Goal: Task Accomplishment & Management: Complete application form

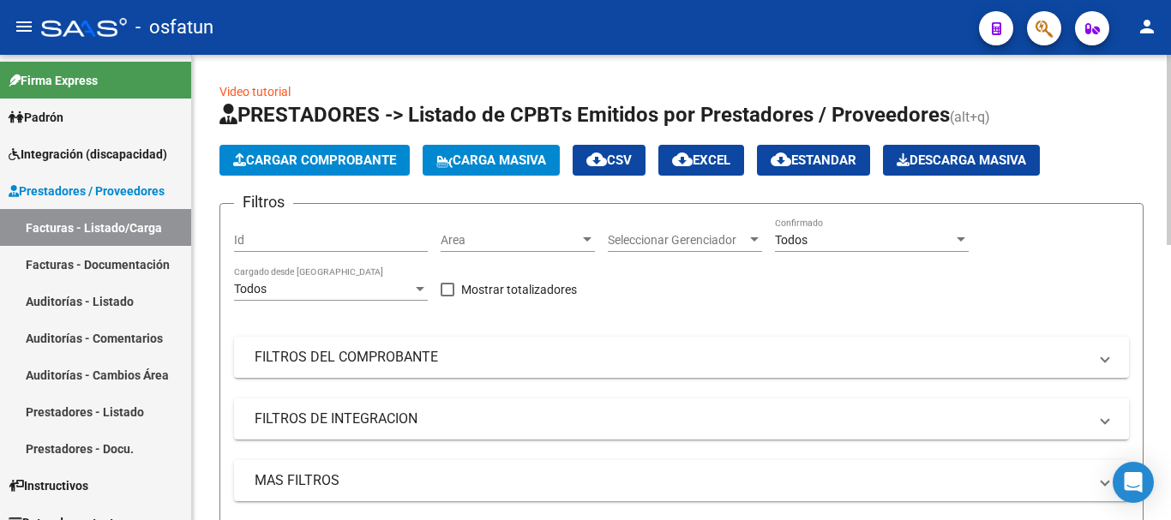
click at [303, 158] on span "Cargar Comprobante" at bounding box center [314, 160] width 163 height 15
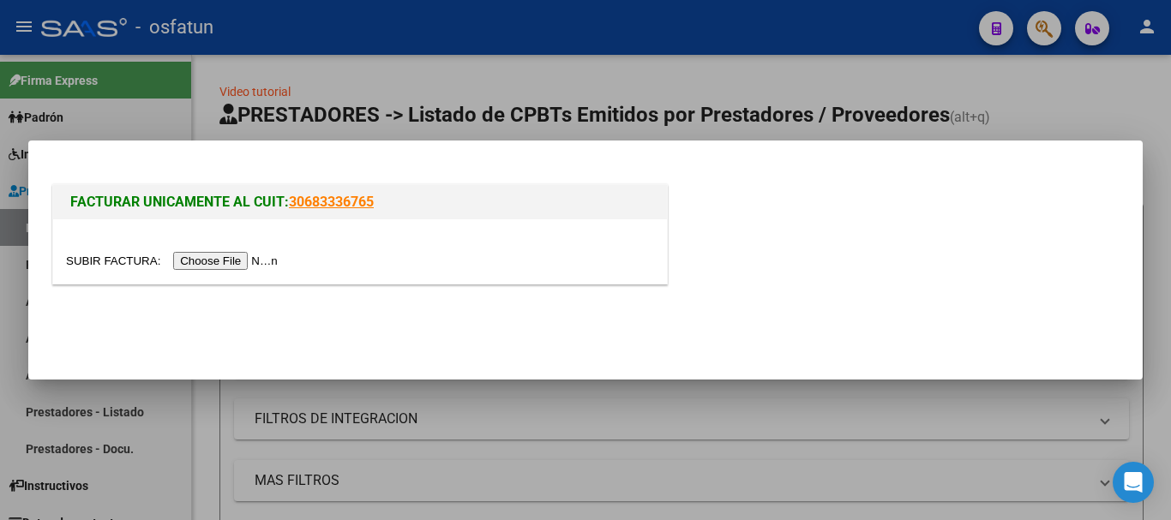
click at [237, 257] on input "file" at bounding box center [174, 261] width 217 height 18
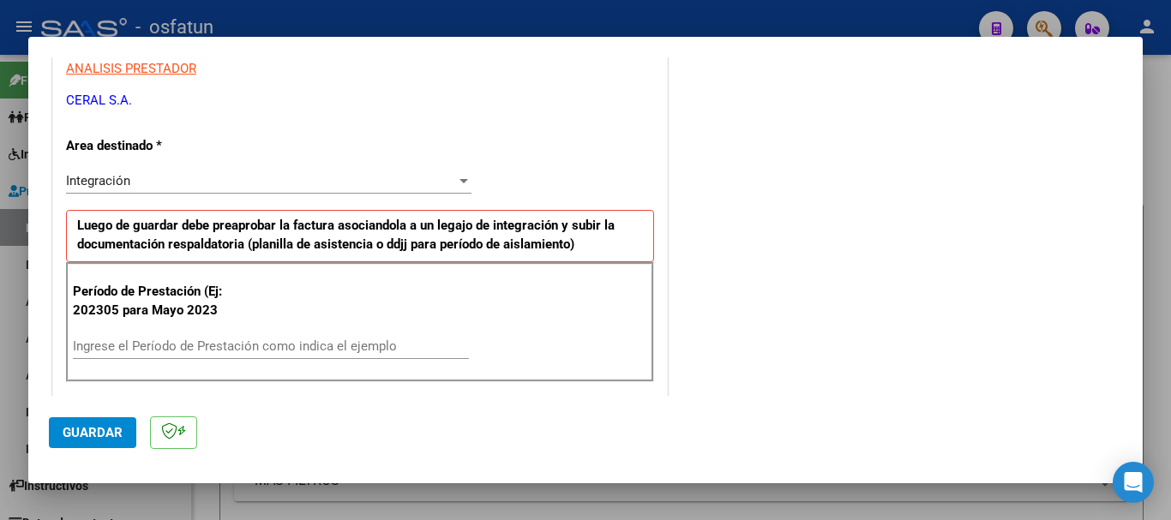
scroll to position [343, 0]
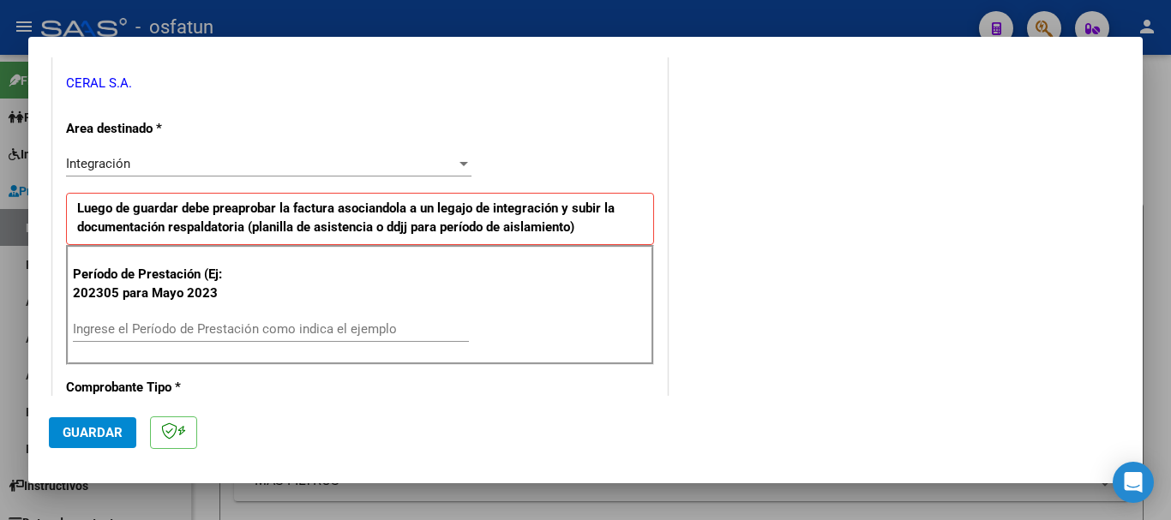
click at [123, 318] on div "Ingrese el Período de Prestación como indica el ejemplo" at bounding box center [271, 329] width 396 height 26
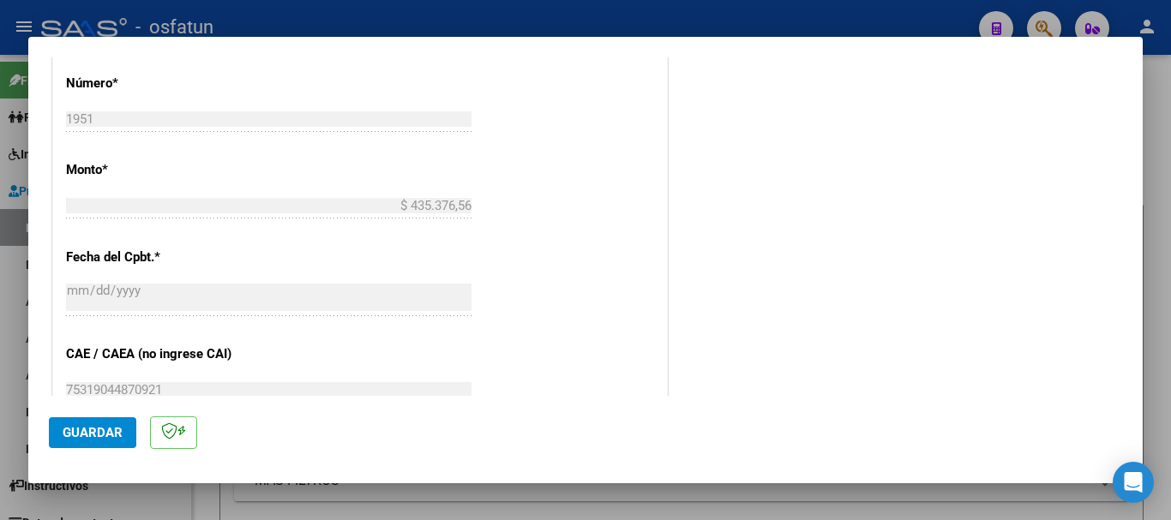
scroll to position [943, 0]
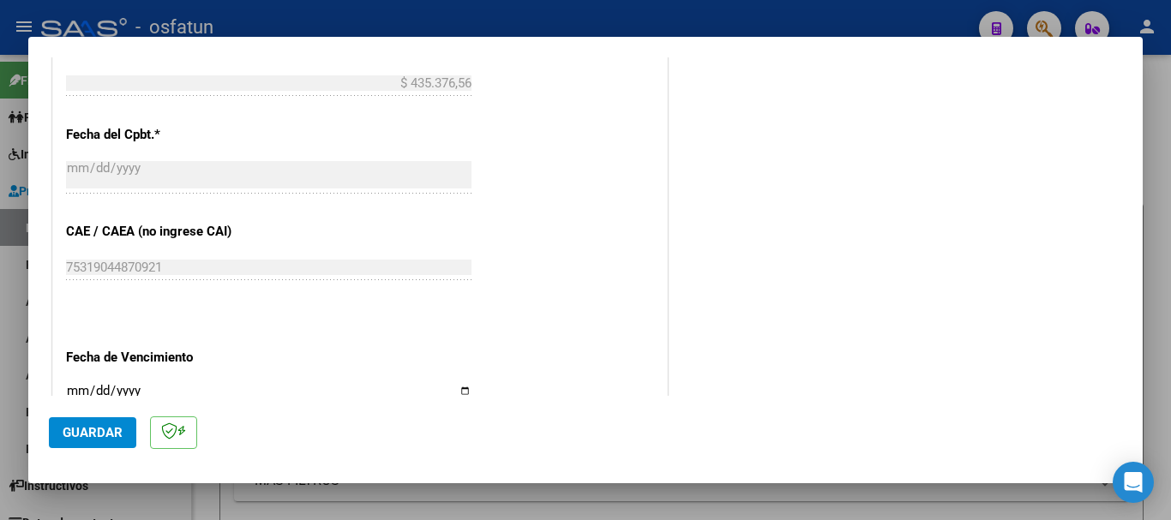
type input "202507"
click at [75, 387] on input "Ingresar la fecha" at bounding box center [268, 397] width 405 height 27
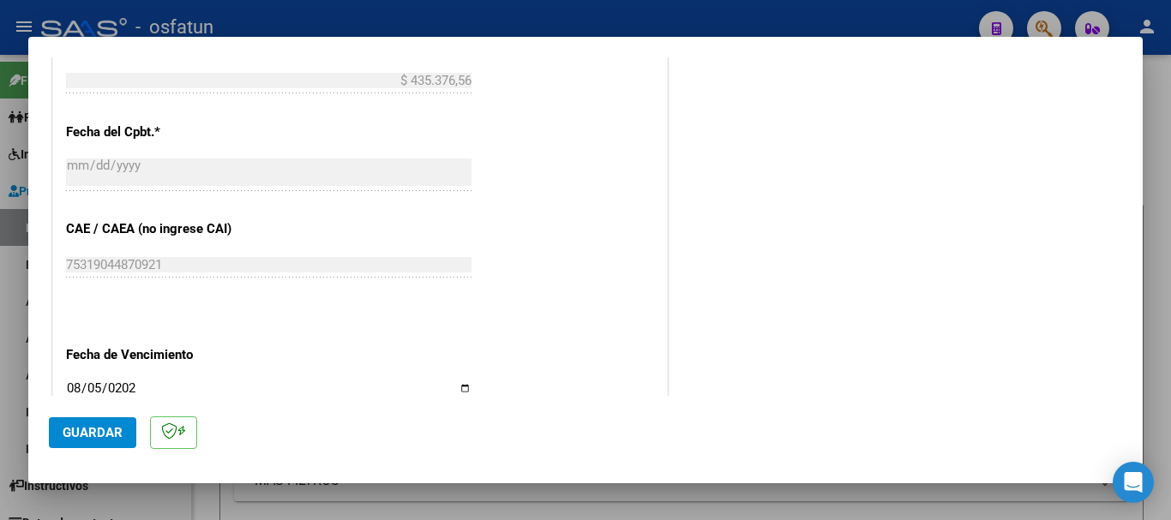
type input "[DATE]"
click at [83, 433] on span "Guardar" at bounding box center [93, 432] width 60 height 15
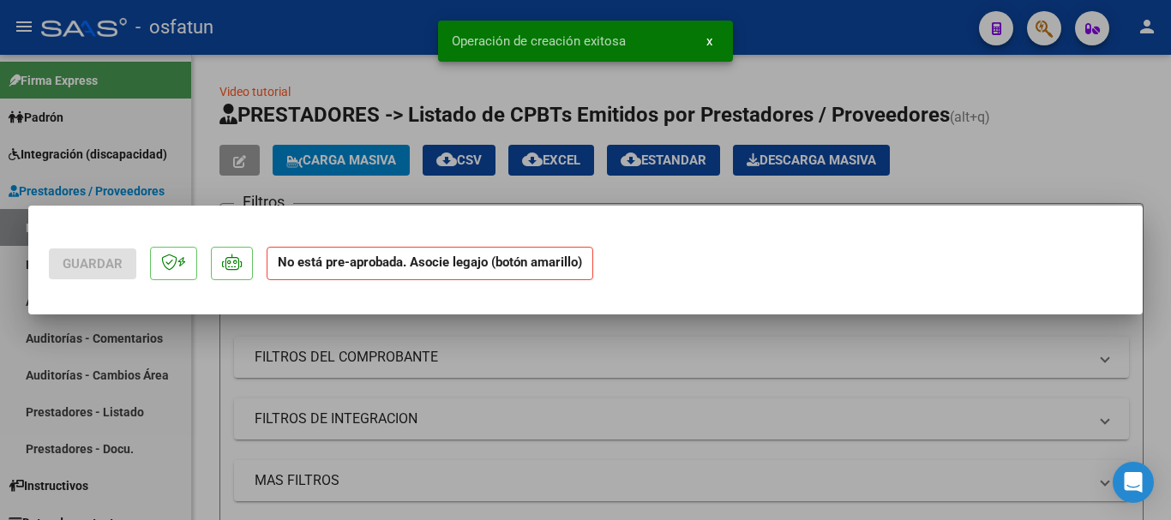
scroll to position [0, 0]
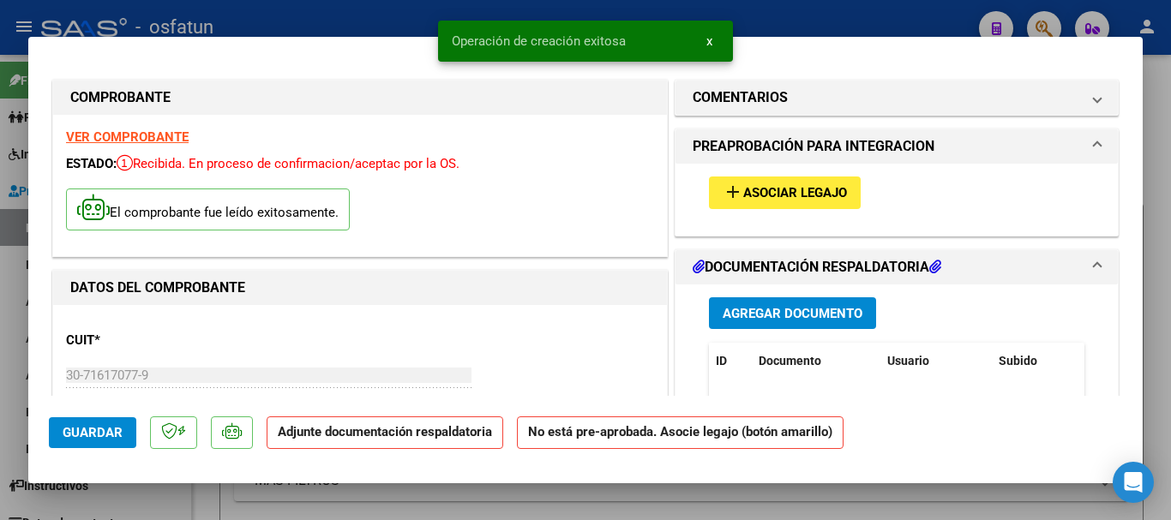
click at [796, 315] on span "Agregar Documento" at bounding box center [793, 313] width 140 height 15
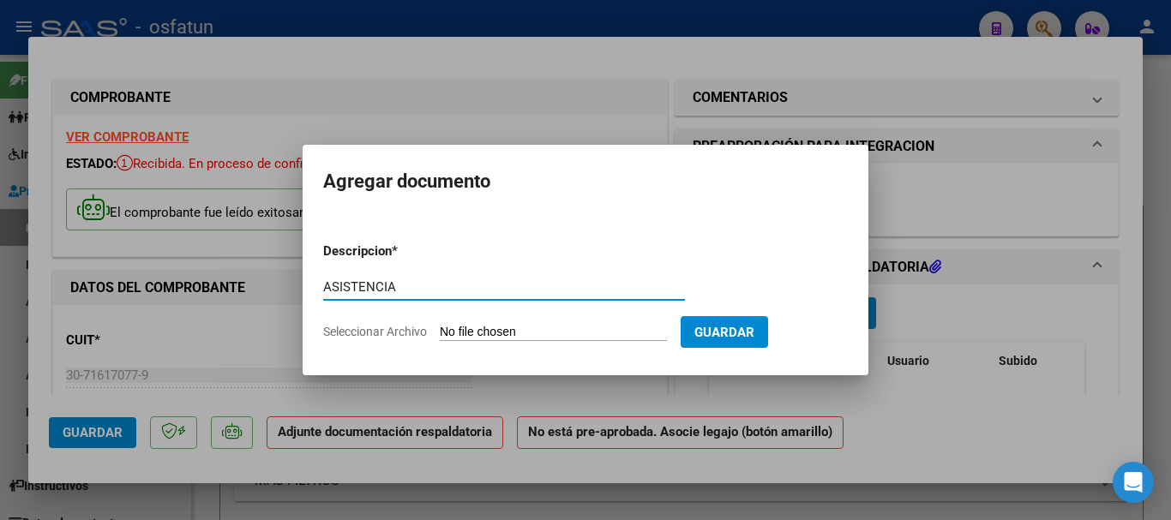
type input "ASISTENCIA"
click at [532, 331] on input "Seleccionar Archivo" at bounding box center [553, 333] width 227 height 16
type input "C:\fakepath\PA-[PERSON_NAME] [PERSON_NAME] 07-2025.pdf"
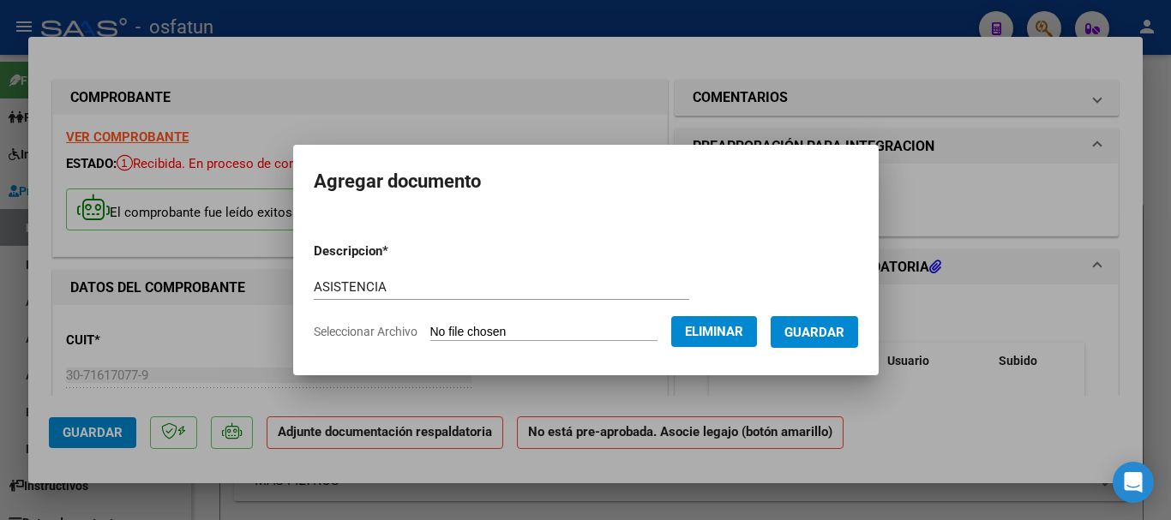
click at [838, 338] on span "Guardar" at bounding box center [814, 332] width 60 height 15
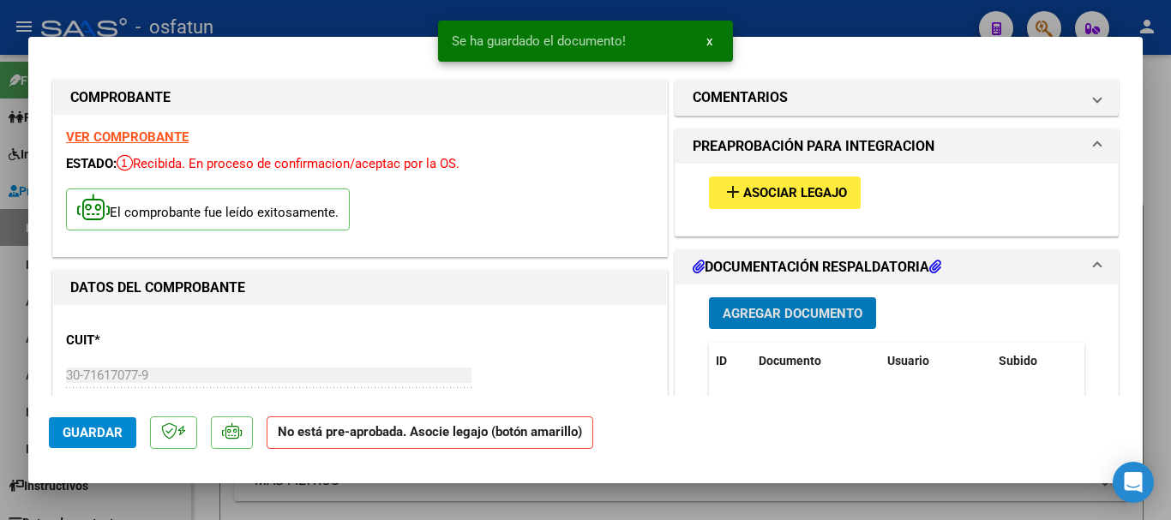
click at [783, 187] on span "Asociar Legajo" at bounding box center [795, 193] width 104 height 15
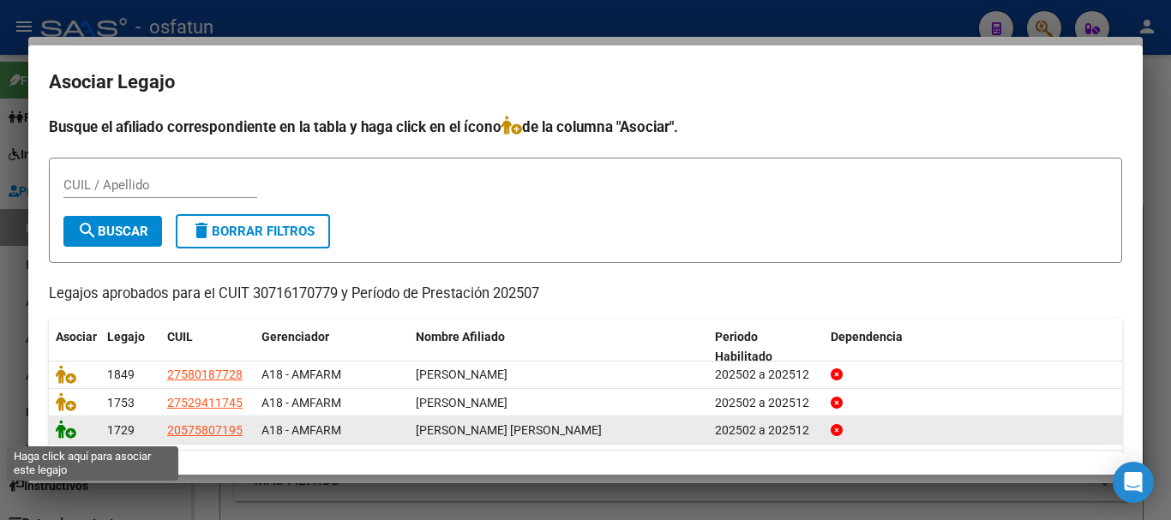
click at [61, 430] on icon at bounding box center [66, 429] width 21 height 19
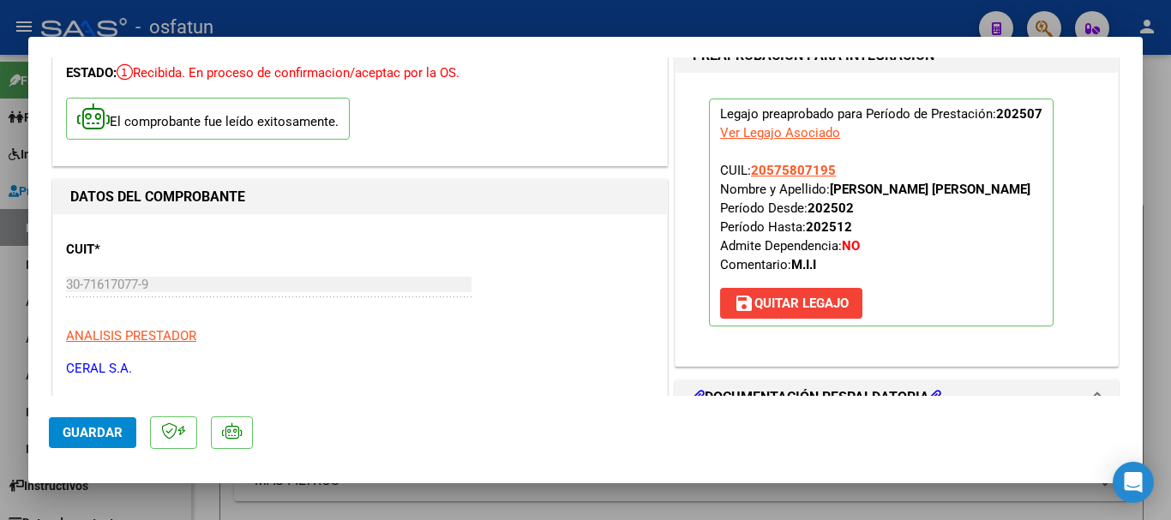
scroll to position [257, 0]
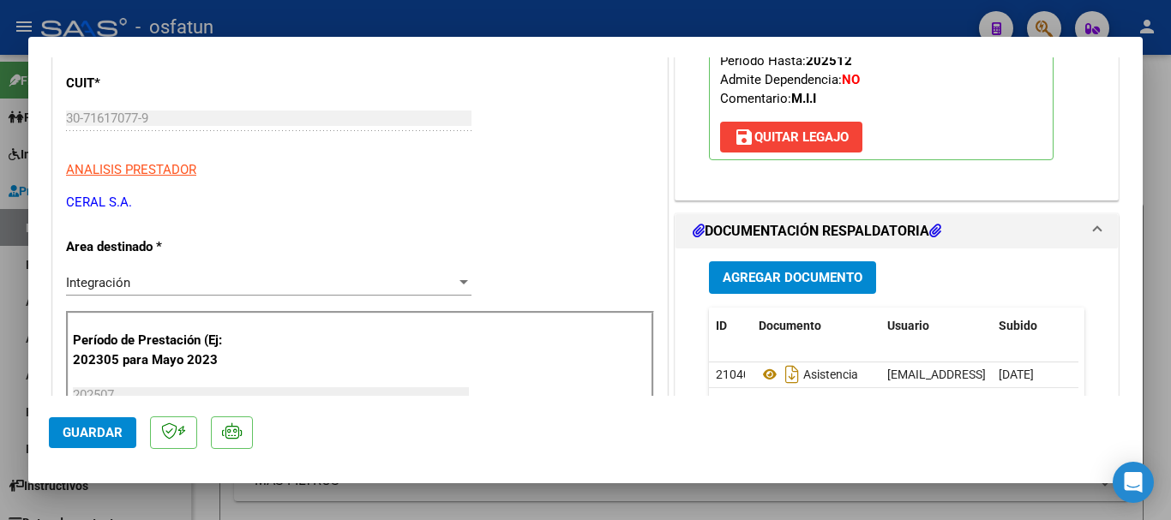
click at [98, 435] on span "Guardar" at bounding box center [93, 432] width 60 height 15
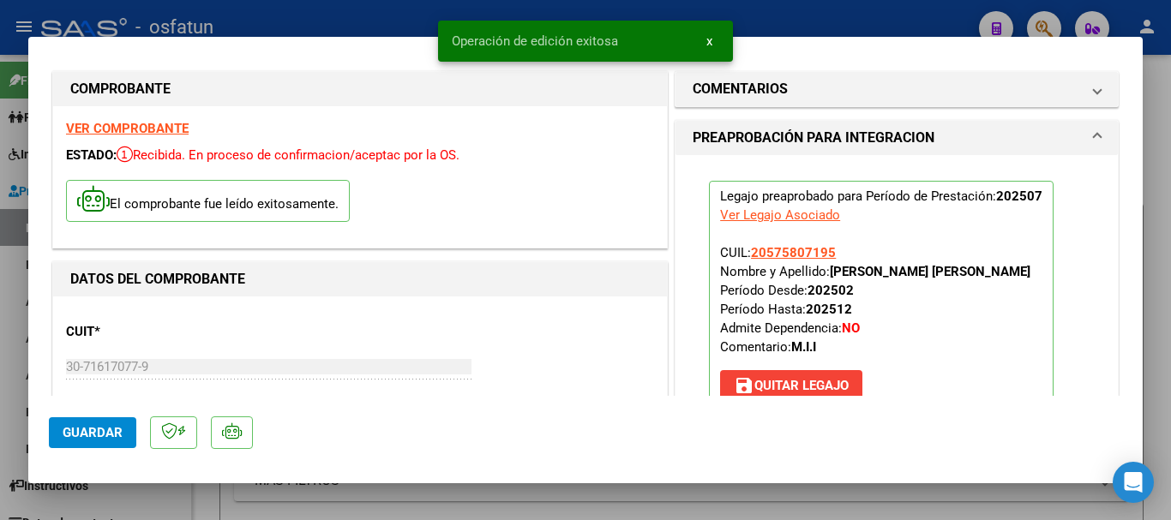
scroll to position [0, 0]
